Goal: Task Accomplishment & Management: Manage account settings

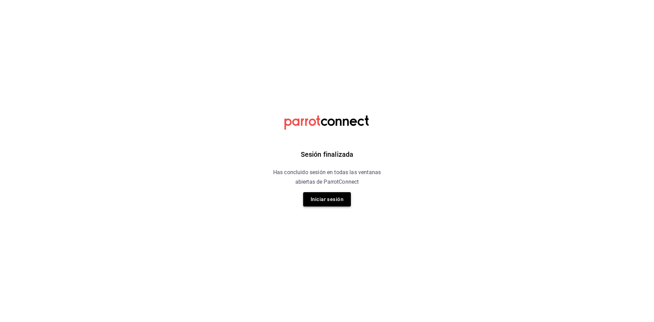
click at [322, 200] on button "Iniciar sesión" at bounding box center [327, 199] width 48 height 14
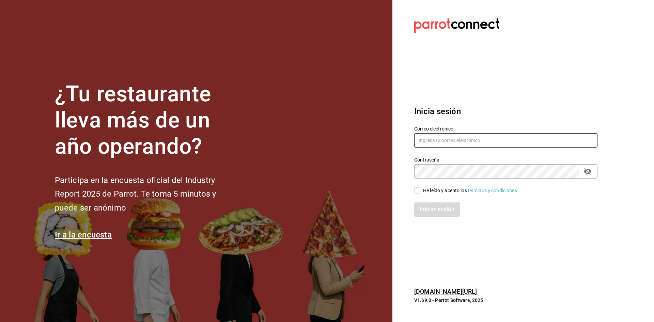
type input "javiersandovalm8@gmail.com"
click at [421, 190] on span "He leído y acepto los Términos y condiciones." at bounding box center [469, 190] width 98 height 7
click at [420, 190] on input "He leído y acepto los Términos y condiciones." at bounding box center [417, 190] width 6 height 6
checkbox input "true"
click at [429, 204] on button "Iniciar sesión" at bounding box center [437, 209] width 46 height 14
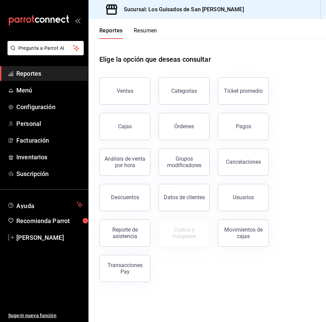
click at [141, 36] on button "Resumen" at bounding box center [146, 33] width 24 height 12
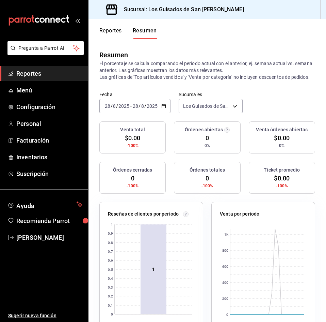
click at [139, 112] on div "2025-08-28 28 / 8 / 2025 - 2025-08-28 28 / 8 / 2025" at bounding box center [134, 106] width 71 height 14
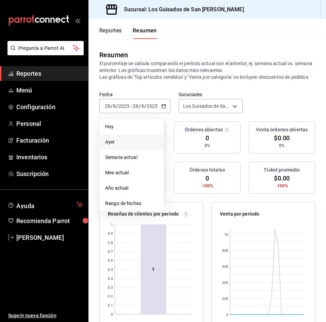
click at [126, 144] on li "Ayer" at bounding box center [132, 141] width 64 height 15
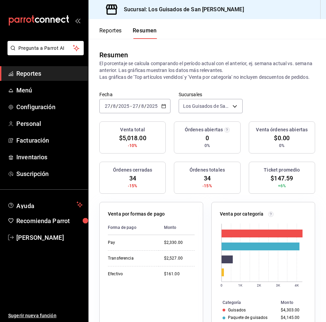
click at [114, 32] on button "Reportes" at bounding box center [110, 33] width 22 height 12
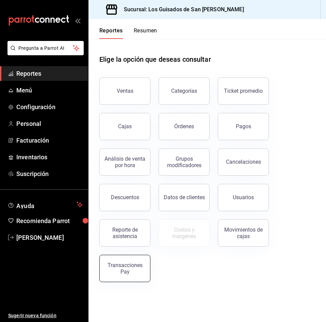
click at [133, 268] on div "Transacciones Pay" at bounding box center [125, 268] width 42 height 13
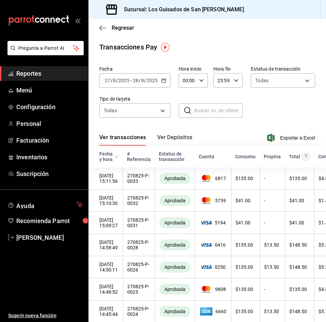
click at [165, 79] on icon "button" at bounding box center [163, 80] width 5 height 5
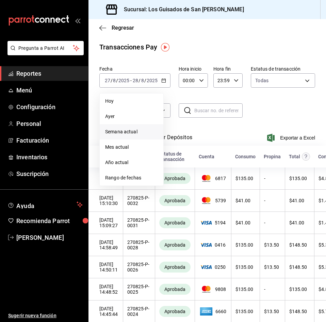
click at [129, 129] on span "Semana actual" at bounding box center [131, 131] width 53 height 7
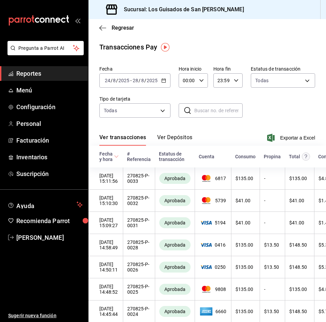
click at [164, 139] on button "Ver Depósitos" at bounding box center [174, 140] width 35 height 12
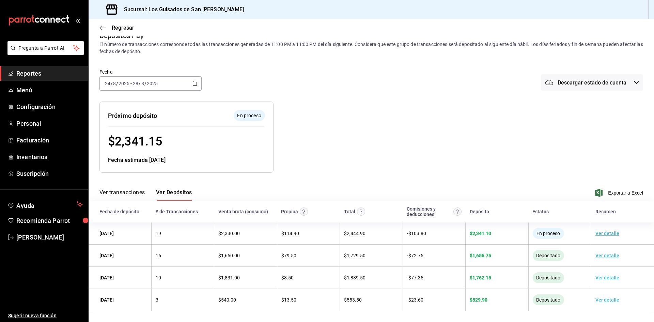
scroll to position [12, 0]
click at [109, 27] on span "Regresar" at bounding box center [116, 28] width 35 height 6
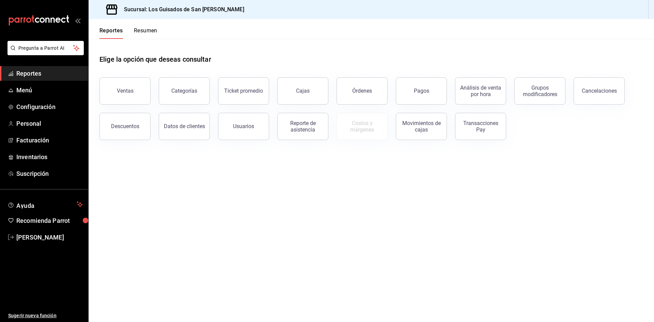
click at [137, 88] on button "Ventas" at bounding box center [124, 90] width 51 height 27
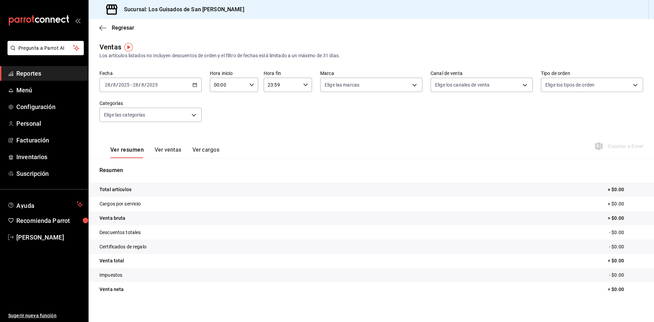
click at [183, 90] on div "2025-08-28 28 / 8 / 2025 - 2025-08-28 28 / 8 / 2025" at bounding box center [150, 85] width 102 height 14
click at [134, 109] on li "Hoy" at bounding box center [132, 105] width 64 height 15
click at [111, 26] on span "Regresar" at bounding box center [116, 28] width 35 height 6
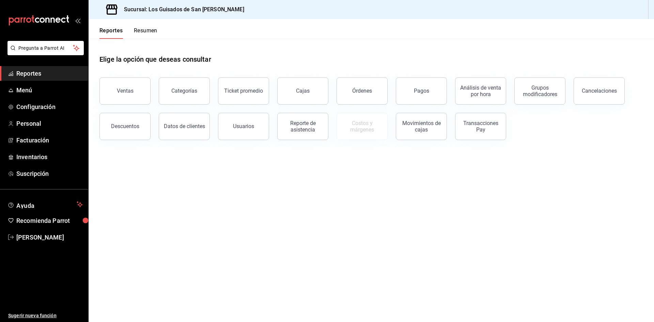
click at [144, 28] on button "Resumen" at bounding box center [146, 33] width 24 height 12
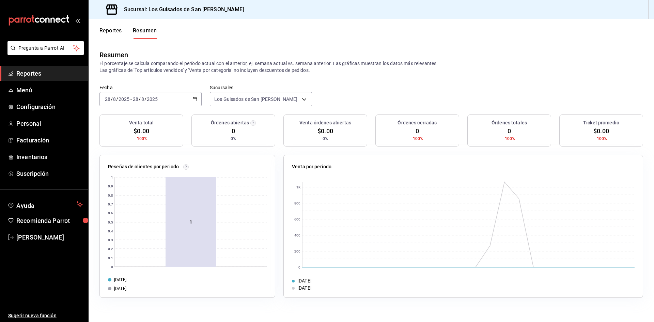
click at [193, 98] on \(Stroke\) "button" at bounding box center [195, 99] width 4 height 4
click at [139, 118] on span "Hoy" at bounding box center [131, 119] width 53 height 7
click at [174, 104] on div "2025-08-28 28 / 8 / 2025 - 2025-08-28 28 / 8 / 2025" at bounding box center [150, 99] width 102 height 14
click at [141, 121] on span "Hoy" at bounding box center [131, 119] width 53 height 7
click at [121, 33] on button "Reportes" at bounding box center [110, 33] width 22 height 12
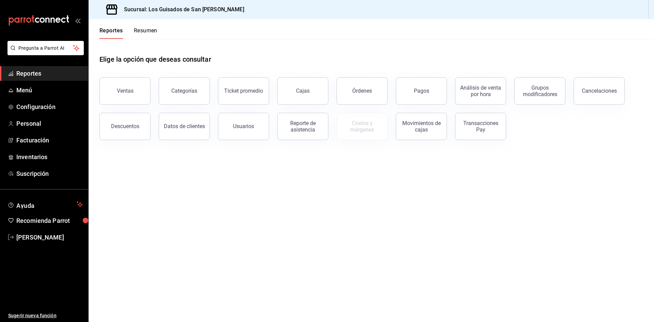
click at [146, 31] on button "Resumen" at bounding box center [146, 33] width 24 height 12
